Goal: Complete Application Form: Complete application form

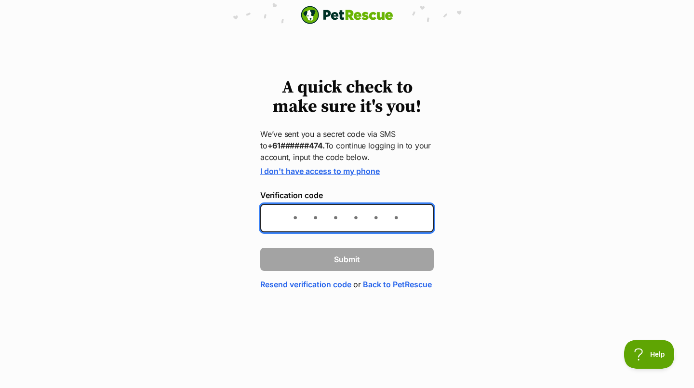
click at [277, 225] on input "Verification code" at bounding box center [346, 218] width 173 height 28
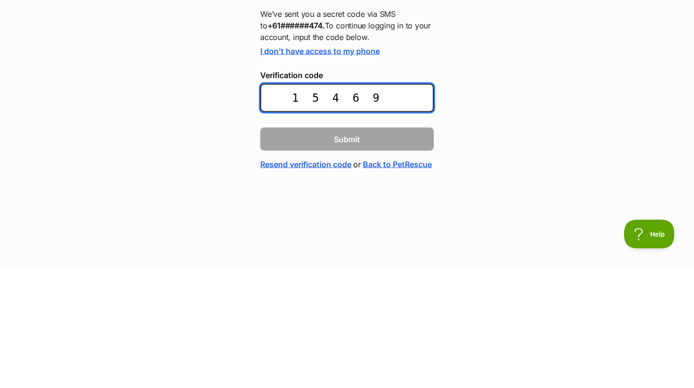
type input "154699"
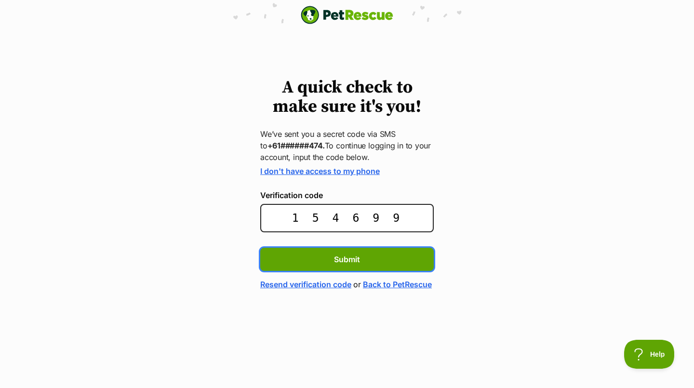
click at [353, 266] on button "Submit" at bounding box center [346, 259] width 173 height 23
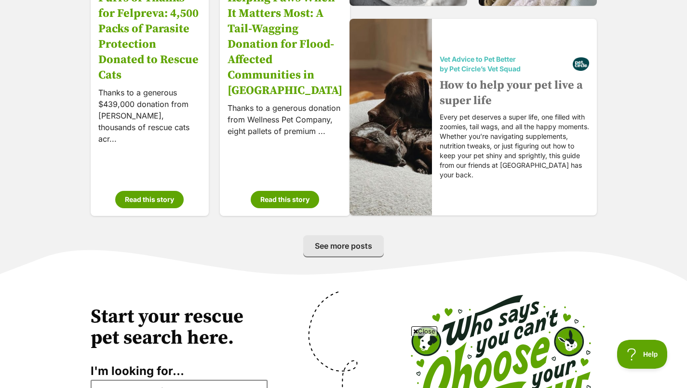
scroll to position [1628, 0]
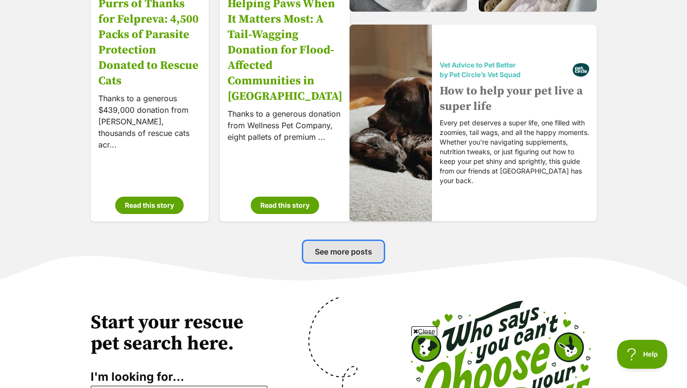
click at [339, 254] on span "See more posts" at bounding box center [343, 252] width 57 height 12
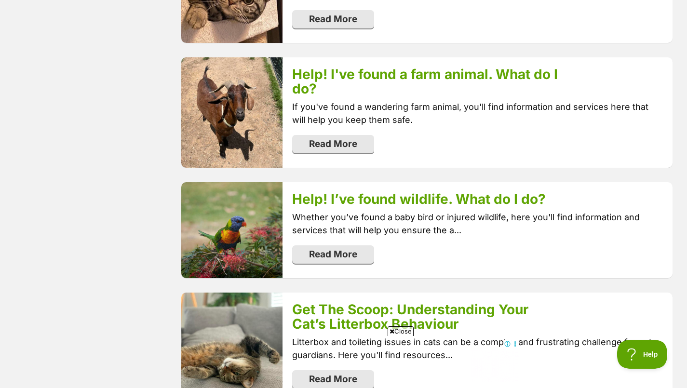
scroll to position [1722, 0]
click at [664, 292] on div "Get The Scoop: Understanding Your Cat’s Litterbox Behaviour Litterbox and toile…" at bounding box center [477, 347] width 390 height 110
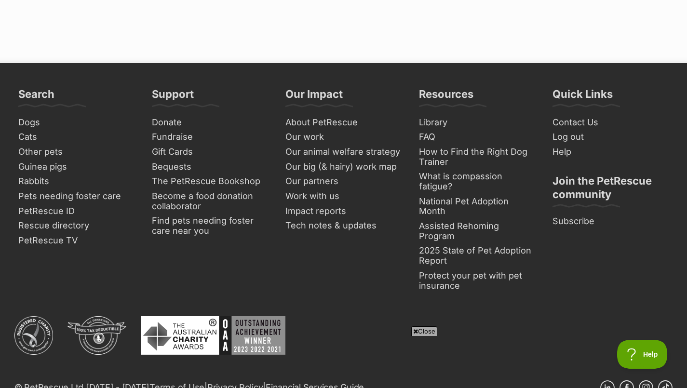
scroll to position [2285, 0]
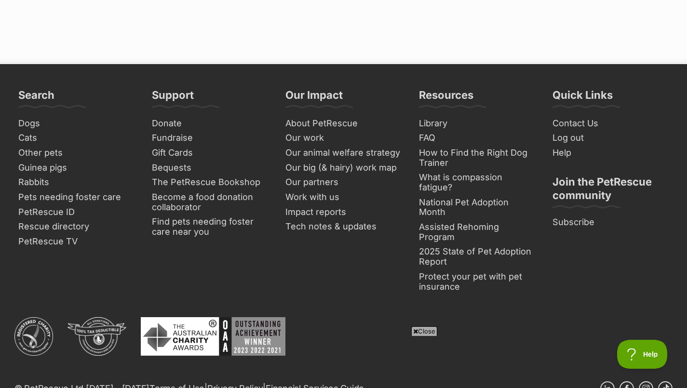
click at [33, 131] on link "Cats" at bounding box center [76, 138] width 124 height 15
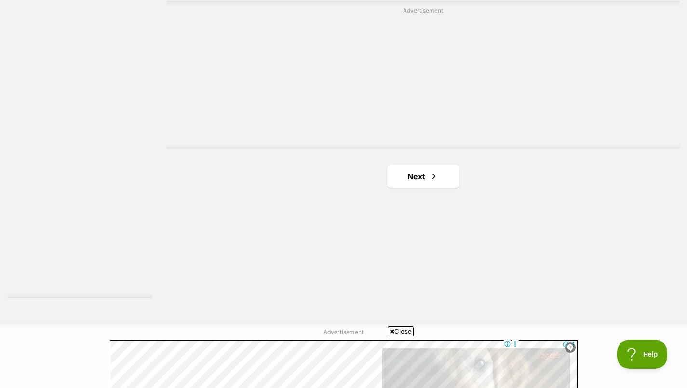
scroll to position [1726, 0]
click at [429, 171] on span "Next page" at bounding box center [434, 177] width 10 height 12
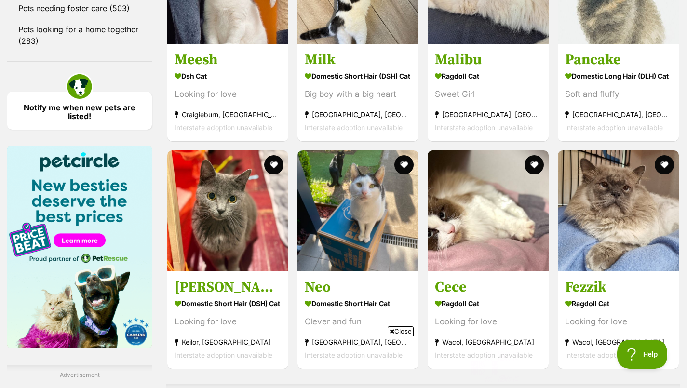
scroll to position [1351, 0]
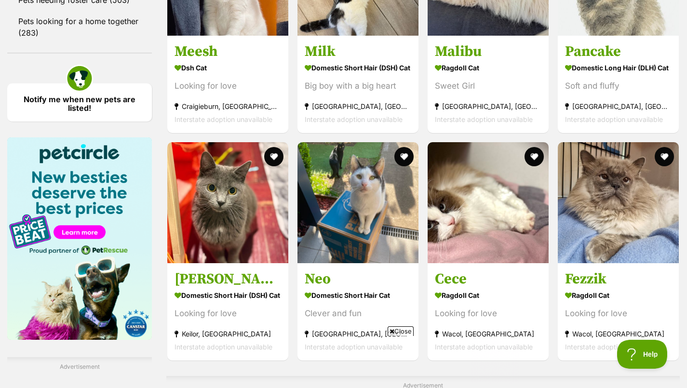
click at [664, 229] on img at bounding box center [618, 202] width 121 height 121
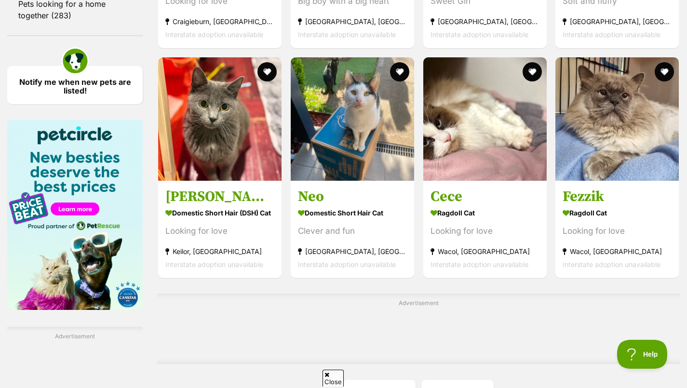
click at [223, 181] on img at bounding box center [219, 118] width 123 height 123
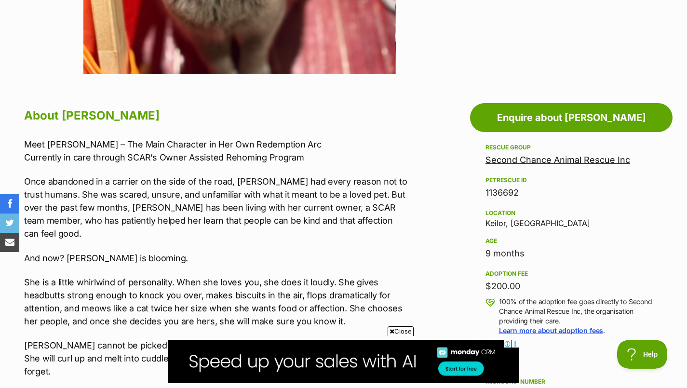
scroll to position [442, 0]
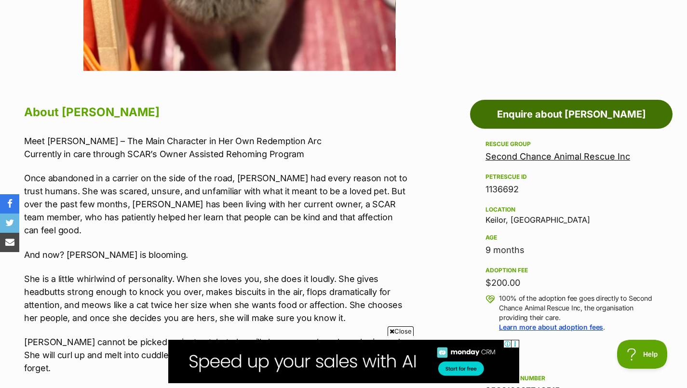
click at [583, 115] on link "Enquire about Vera" at bounding box center [571, 114] width 202 height 29
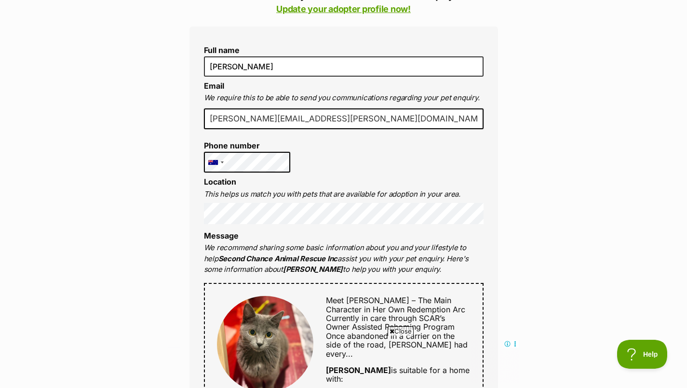
scroll to position [251, 0]
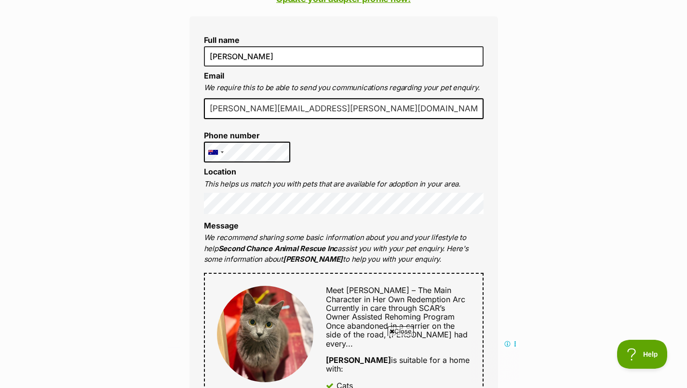
click at [374, 167] on div "Full name marilyn moore Email We require this to be able to send you communicat…" at bounding box center [343, 356] width 308 height 681
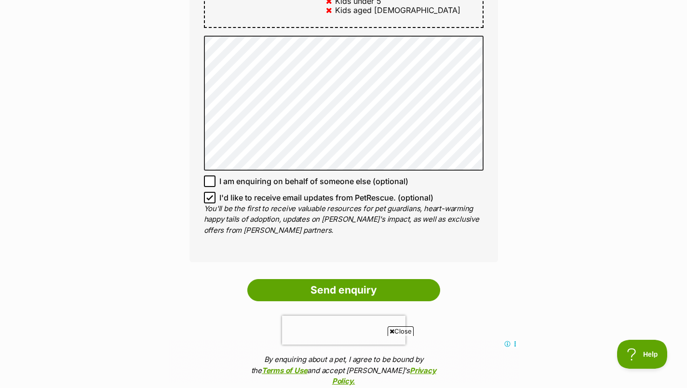
scroll to position [685, 0]
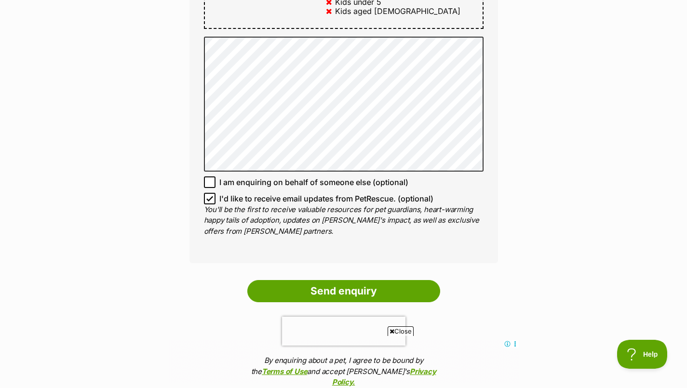
click at [360, 280] on input "Send enquiry" at bounding box center [343, 291] width 193 height 22
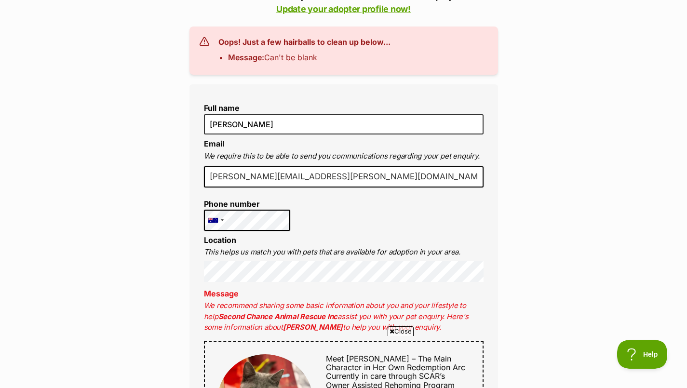
scroll to position [249, 0]
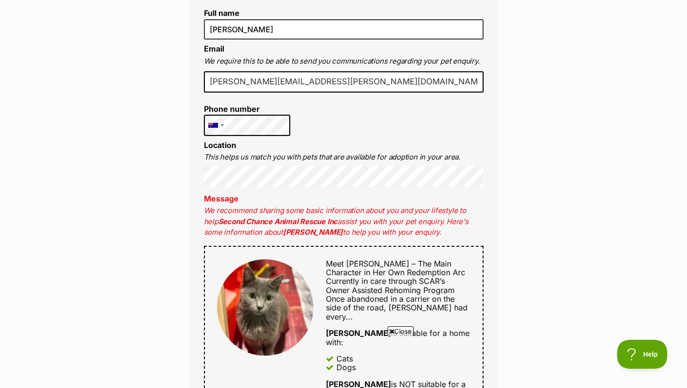
click at [651, 261] on div "Enquire about [PERSON_NAME] Want to increase your chances of a successful enqui…" at bounding box center [343, 361] width 687 height 1219
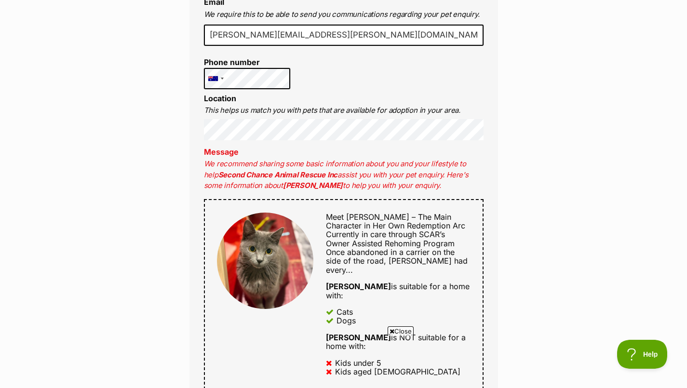
scroll to position [383, 0]
click at [442, 165] on p "We recommend sharing some basic information about you and your lifestyle to hel…" at bounding box center [343, 174] width 279 height 33
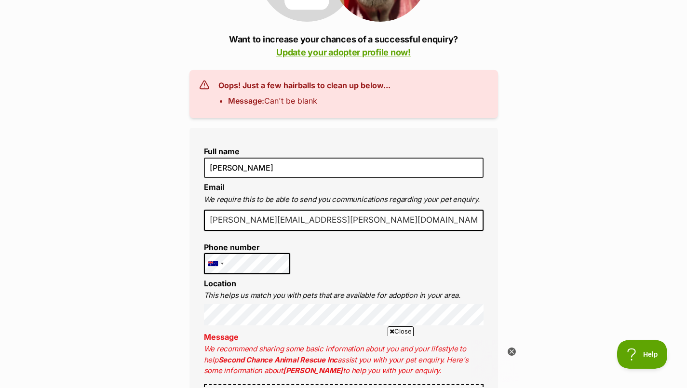
scroll to position [196, 0]
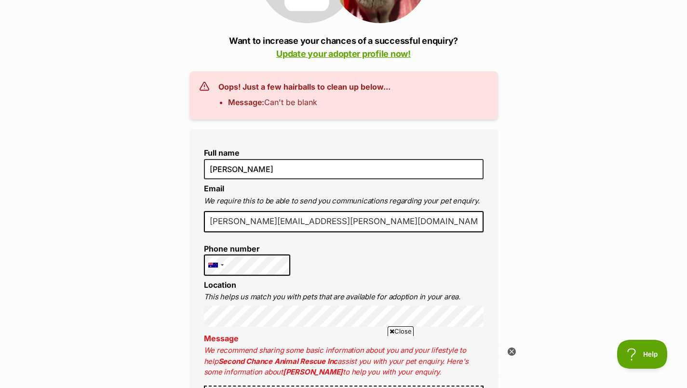
click at [350, 86] on h3 "Oops! Just a few hairballs to clean up below..." at bounding box center [304, 87] width 172 height 12
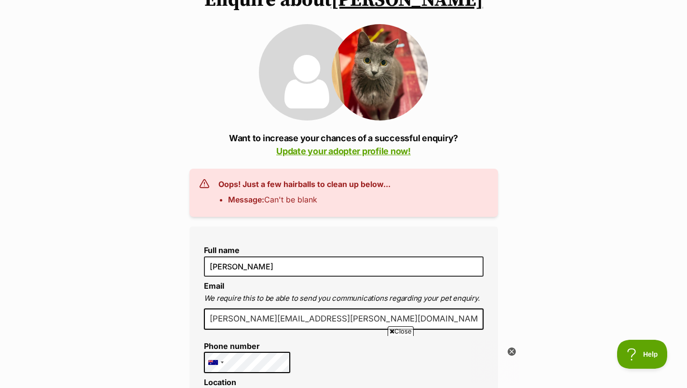
scroll to position [95, 0]
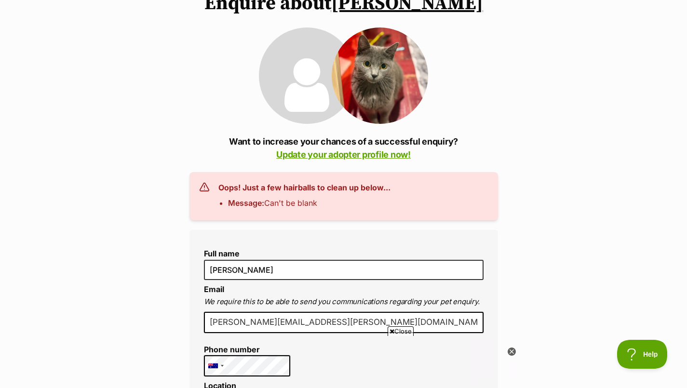
click at [375, 151] on link "Update your adopter profile now!" at bounding box center [343, 154] width 134 height 10
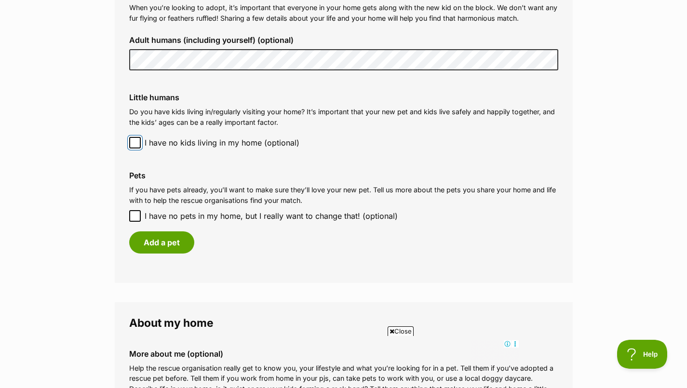
scroll to position [748, 0]
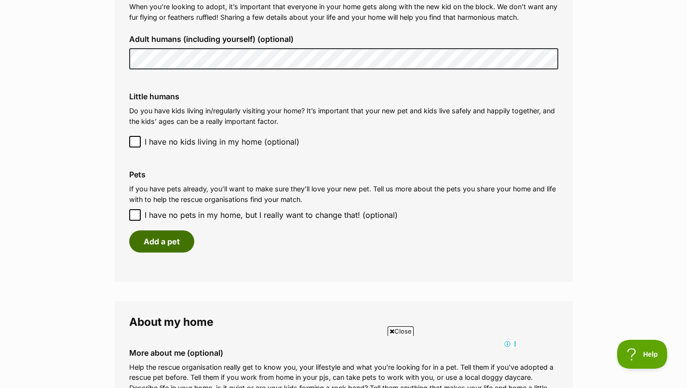
click at [168, 245] on button "Add a pet" at bounding box center [161, 241] width 65 height 22
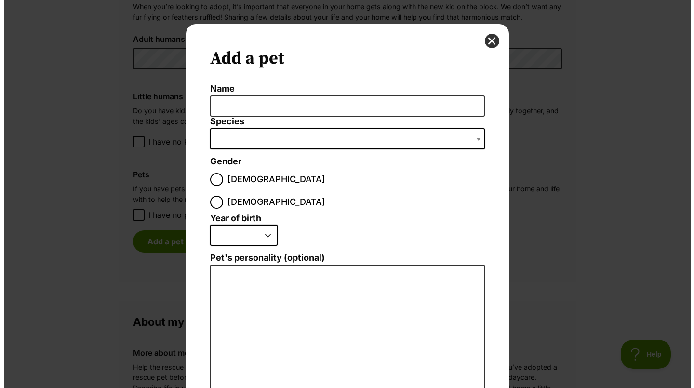
scroll to position [0, 0]
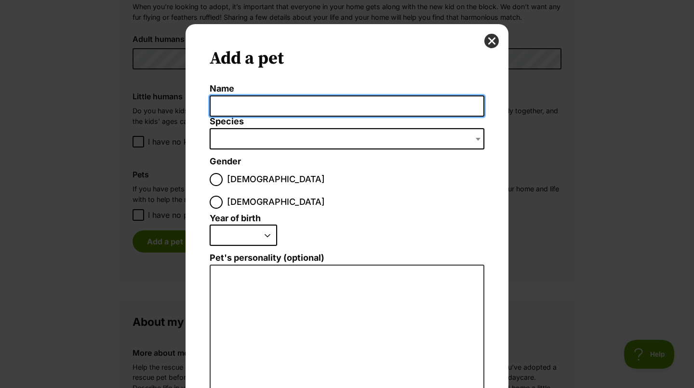
click at [312, 101] on input "Name" at bounding box center [347, 106] width 275 height 22
type input "pepper"
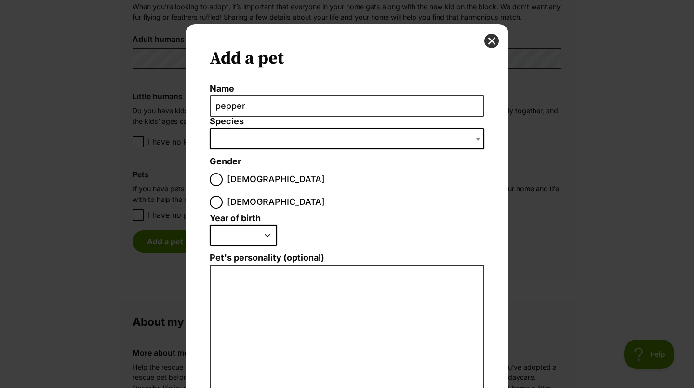
click at [237, 137] on span "Dialog Window - Close (Press escape to close)" at bounding box center [347, 138] width 275 height 21
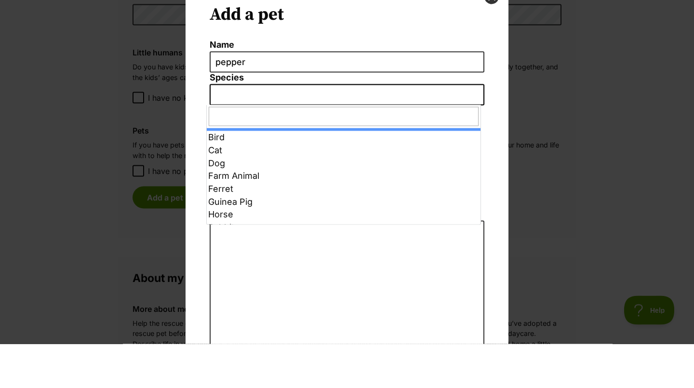
select select "1"
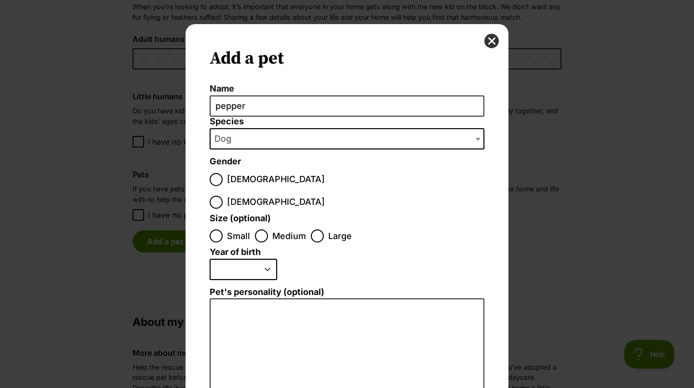
click at [219, 199] on div "Dialog Window - Close (Press escape to close)" at bounding box center [216, 202] width 6 height 6
click at [223, 196] on input "[DEMOGRAPHIC_DATA]" at bounding box center [216, 202] width 13 height 13
radio input "true"
click at [259, 229] on input "Medium" at bounding box center [261, 235] width 13 height 13
radio input "true"
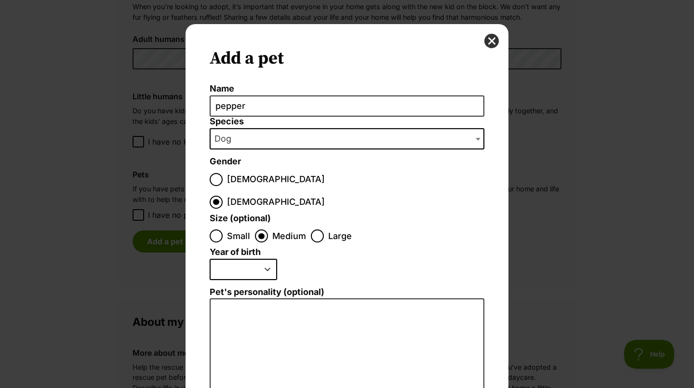
click at [265, 259] on select "2025 2024 2023 2022 2021 2020 2019 2018 2017 2016 2015 2014 2013 2012 2011 2010…" at bounding box center [243, 269] width 67 height 21
select select "2016"
click at [210, 259] on select "2025 2024 2023 2022 2021 2020 2019 2018 2017 2016 2015 2014 2013 2012 2011 2010…" at bounding box center [243, 269] width 67 height 21
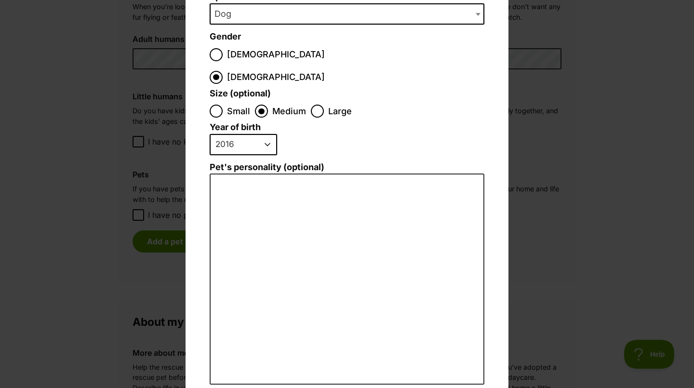
scroll to position [126, 0]
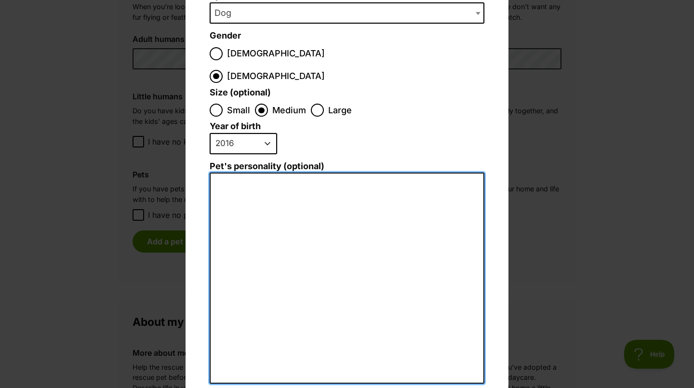
click at [229, 173] on textarea "Pet's personality (optional)" at bounding box center [347, 278] width 275 height 211
click at [365, 173] on textarea "Pepper lost her best friend Smooch ( cat 5 yrs)" at bounding box center [347, 278] width 275 height 211
click at [415, 173] on textarea "Pepper lost her best friend Smooch (cat 5 yrs)" at bounding box center [347, 278] width 275 height 211
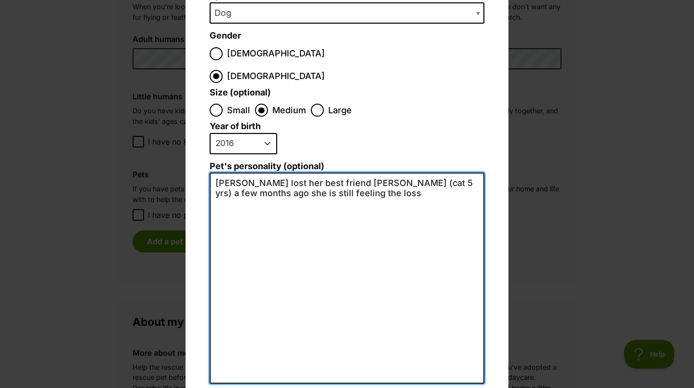
type textarea "Pepper lost her best friend Smooch (cat 5 yrs) a few months ago she is still fe…"
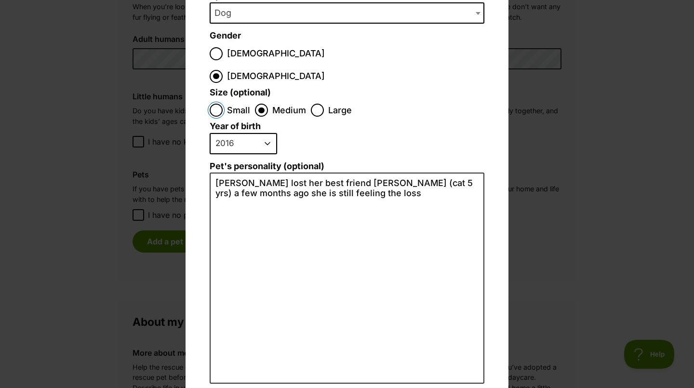
click at [213, 104] on input "Small" at bounding box center [216, 110] width 13 height 13
radio input "true"
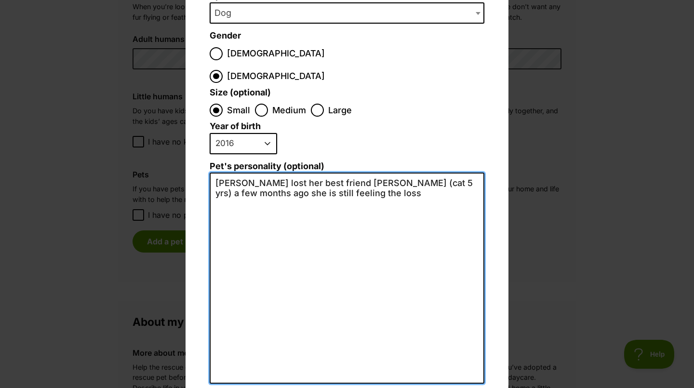
click at [357, 173] on textarea "Pepper lost her best friend Smooch (cat 5 yrs) a few months ago she is still fe…" at bounding box center [347, 278] width 275 height 211
click at [248, 176] on textarea "Pepper lost her best friend Smooch (cat 5 yrs) a few months ago she is still fe…" at bounding box center [347, 278] width 275 height 211
click at [307, 179] on textarea "Pepper lost her best friend Smooch (cat 5 yrs) a few months ago she is still fe…" at bounding box center [347, 278] width 275 height 211
click at [252, 183] on textarea "Pepper lost her best friend Smooch (cat 5 yrs) a few months ago she is still fe…" at bounding box center [347, 278] width 275 height 211
click at [308, 184] on textarea "Pepper lost her best friend Smooch (cat 5 yrs) a few months ago she is still fe…" at bounding box center [347, 278] width 275 height 211
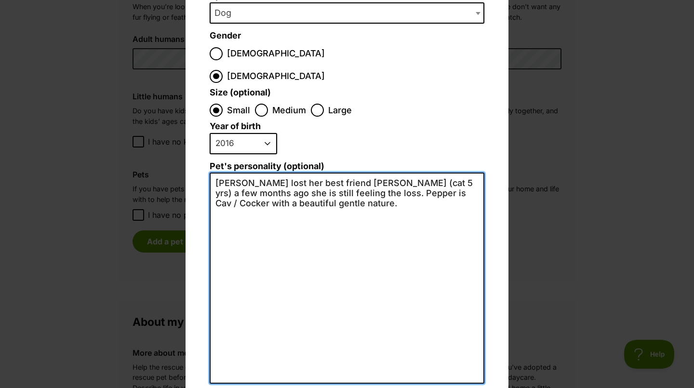
click at [247, 177] on textarea "Pepper lost her best friend Smooch (cat 5 yrs) a few months ago she is still fe…" at bounding box center [347, 278] width 275 height 211
click at [335, 185] on textarea "Pepper lost her best friend Smooch (cat 5 yrs) a few months ago she is still fe…" at bounding box center [347, 278] width 275 height 211
click at [377, 178] on textarea "Pepper lost her best friend Smooch (cat 5 yrs) a few months ago she is still fe…" at bounding box center [347, 278] width 275 height 211
click at [397, 180] on textarea "Pepper lost her best friend Smooch (cat 5 yrs) a few months ago she is still fe…" at bounding box center [347, 278] width 275 height 211
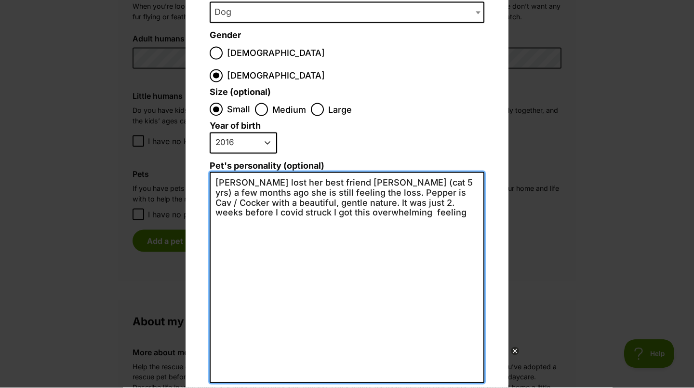
click at [234, 195] on textarea "Pepper lost her best friend Smooch (cat 5 yrs) a few months ago she is still fe…" at bounding box center [347, 278] width 275 height 211
click at [243, 187] on textarea "Pepper lost her best friend Smooch (cat 5 yrs) a few months ago she is still fe…" at bounding box center [347, 278] width 275 height 211
click at [237, 194] on textarea "Pepper lost her best friend Smooch (cat 5 yrs) a few months ago she is still fe…" at bounding box center [347, 278] width 275 height 211
click at [386, 190] on textarea "Pepper lost her best friend Smooch (cat 5 yrs) a few months ago she is still fe…" at bounding box center [347, 278] width 275 height 211
click at [448, 188] on textarea "Pepper lost her best friend Smooch (cat 5 yrs) a few months ago she is still fe…" at bounding box center [347, 278] width 275 height 211
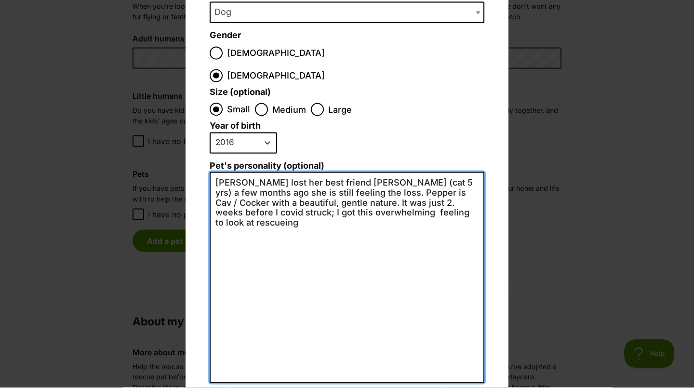
click at [440, 194] on textarea "Pepper lost her best friend Smooch (cat 5 yrs) a few months ago she is still fe…" at bounding box center [347, 278] width 275 height 211
click at [449, 189] on textarea "Pepper lost her best friend Smooch (cat 5 yrs) a few months ago she is still fe…" at bounding box center [347, 278] width 275 height 211
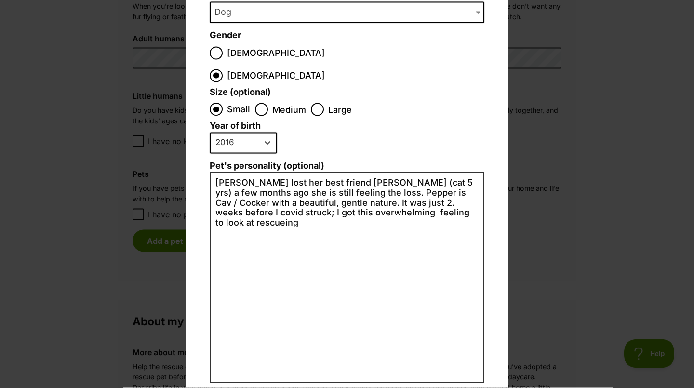
click at [490, 182] on div "Add a pet Name pepper Species Bird Cat Dog Farm Animal Ferret Guinea Pig Horse …" at bounding box center [347, 172] width 323 height 548
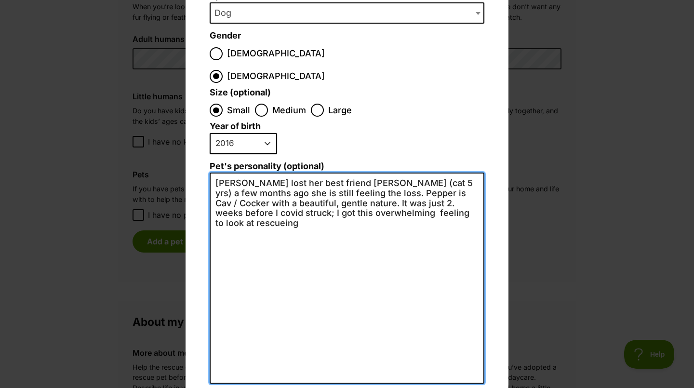
click at [442, 192] on textarea "Pepper lost her best friend Smooch (cat 5 yrs) a few months ago she is still fe…" at bounding box center [347, 278] width 275 height 211
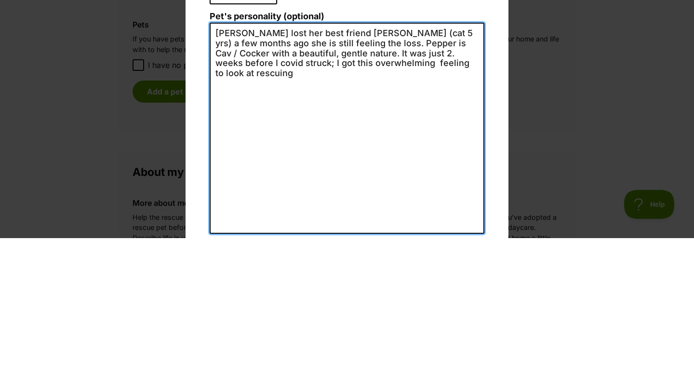
click at [468, 196] on textarea "Pepper lost her best friend Smooch (cat 5 yrs) a few months ago she is still fe…" at bounding box center [347, 278] width 275 height 211
click at [225, 197] on textarea "Pepper lost her best friend Smooch (cat 5 yrs) a few months ago she is still fe…" at bounding box center [347, 278] width 275 height 211
click at [276, 202] on textarea "Pepper lost her best friend Smooch (cat 5 yrs) a few months ago she is still fe…" at bounding box center [347, 278] width 275 height 211
click at [360, 202] on textarea "Pepper lost her best friend Smooch (cat 5 yrs) a few months ago she is still fe…" at bounding box center [347, 278] width 275 height 211
click at [415, 200] on textarea "Pepper lost her best friend Smooch (cat 5 yrs) a few months ago she is still fe…" at bounding box center [347, 278] width 275 height 211
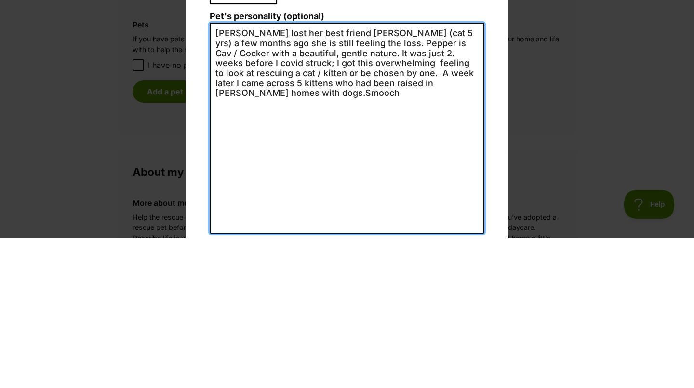
click at [441, 214] on textarea "Pepper lost her best friend Smooch (cat 5 yrs) a few months ago she is still fe…" at bounding box center [347, 278] width 275 height 211
click at [473, 209] on textarea "Pepper lost her best friend Smooch (cat 5 yrs) a few months ago she is still fe…" at bounding box center [347, 278] width 275 height 211
click at [239, 221] on textarea "Pepper lost her best friend Smooch (cat 5 yrs) a few months ago she is still fe…" at bounding box center [347, 278] width 275 height 211
click at [216, 225] on textarea "Pepper lost her best friend Smooch (cat 5 yrs) a few months ago she is still fe…" at bounding box center [347, 278] width 275 height 211
click at [212, 222] on textarea "Pepper lost her best friend Smooch (cat 5 yrs) a few months ago she is still fe…" at bounding box center [347, 278] width 275 height 211
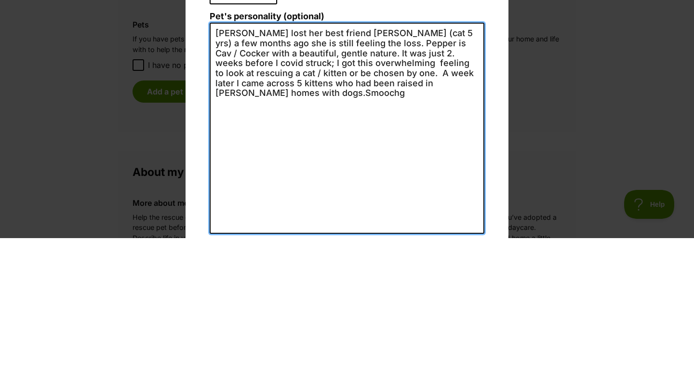
click at [213, 219] on textarea "Pepper lost her best friend Smooch (cat 5 yrs) a few months ago she is still fe…" at bounding box center [347, 278] width 275 height 211
click at [213, 218] on textarea "Pepper lost her best friend Smooch (cat 5 yrs) a few months ago she is still fe…" at bounding box center [347, 278] width 275 height 211
click at [415, 210] on textarea "Pepper lost her best friend Smooch (cat 5 yrs) a few months ago she is still fe…" at bounding box center [347, 278] width 275 height 211
click at [411, 210] on textarea "Pepper lost her best friend Smooch (cat 5 yrs) a few months ago she is still fe…" at bounding box center [347, 278] width 275 height 211
click at [423, 208] on textarea "Pepper lost her best friend Smooch (cat 5 yrs) a few months ago she is still fe…" at bounding box center [347, 278] width 275 height 211
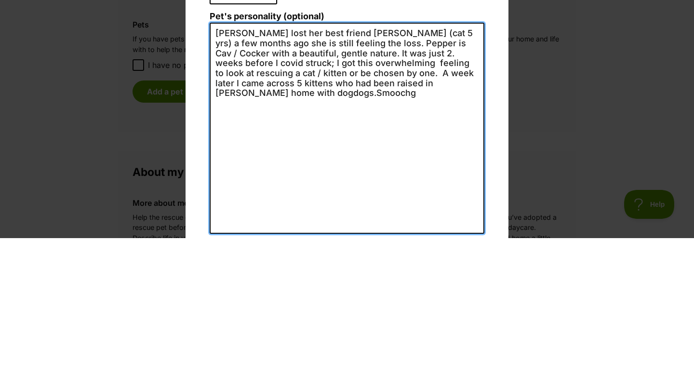
click at [249, 223] on textarea "Pepper lost her best friend Smooch (cat 5 yrs) a few months ago she is still fe…" at bounding box center [347, 278] width 275 height 211
click at [474, 213] on textarea "Pepper lost her best friend Smooch (cat 5 yrs) a few months ago she is still fe…" at bounding box center [347, 278] width 275 height 211
click at [223, 225] on textarea "Pepper lost her best friend Smooch (cat 5 yrs) a few months ago she is still fe…" at bounding box center [347, 278] width 275 height 211
click at [470, 211] on textarea "Pepper lost her best friend Smooch (cat 5 yrs) a few months ago she is still fe…" at bounding box center [347, 278] width 275 height 211
click at [432, 210] on textarea "Pepper lost her best friend Smooch (cat 5 yrs) a few months ago she is still fe…" at bounding box center [347, 278] width 275 height 211
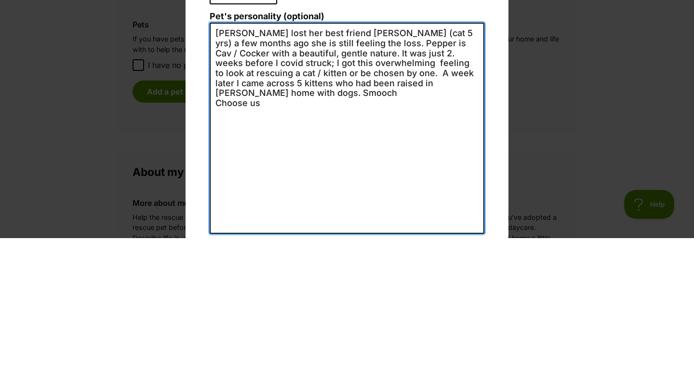
click at [274, 218] on textarea "Pepper lost her best friend Smooch (cat 5 yrs) a few months ago she is still fe…" at bounding box center [347, 278] width 275 height 211
click at [254, 218] on textarea "Pepper lost her best friend Smooch (cat 5 yrs) a few months ago she is still fe…" at bounding box center [347, 278] width 275 height 211
click at [269, 217] on textarea "Pepper lost her best friend Smooch (cat 5 yrs) a few months ago she is still fe…" at bounding box center [347, 278] width 275 height 211
click at [280, 224] on textarea "Pepper lost her best friend Smooch (cat 5 yrs) a few months ago she is still fe…" at bounding box center [347, 278] width 275 height 211
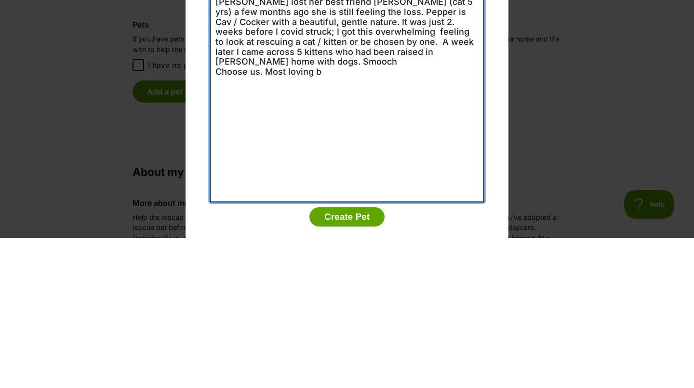
scroll to position [161, 0]
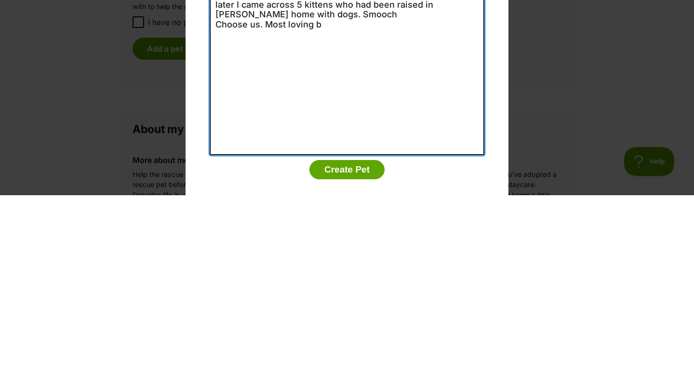
type textarea "Pepper lost her best friend Smooch (cat 5 yrs) a few months ago she is still fe…"
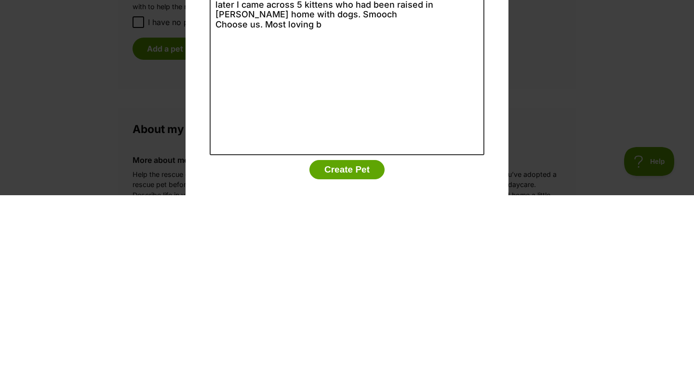
click at [348, 353] on button "Create Pet" at bounding box center [346, 362] width 75 height 19
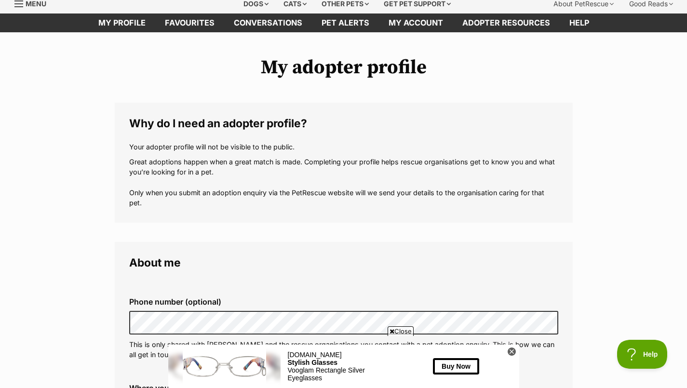
scroll to position [35, 0]
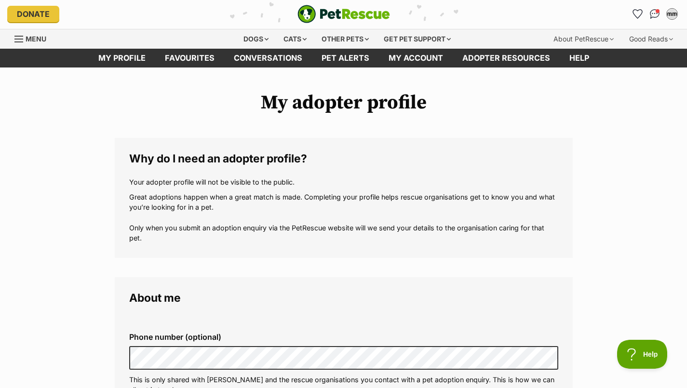
scroll to position [0, 0]
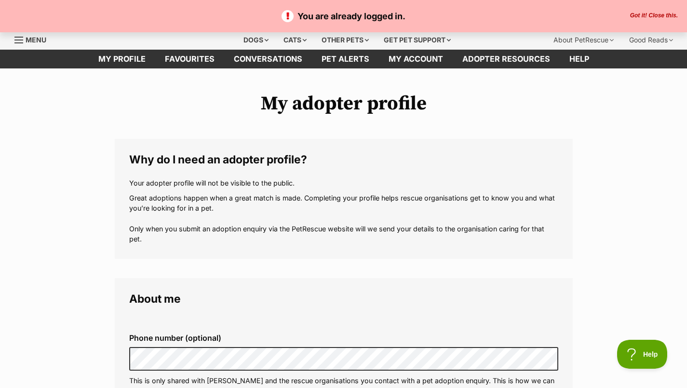
click at [388, 9] on div "You are already logged in. Got it! Close this." at bounding box center [343, 16] width 687 height 32
